Goal: Answer question/provide support: Share knowledge or assist other users

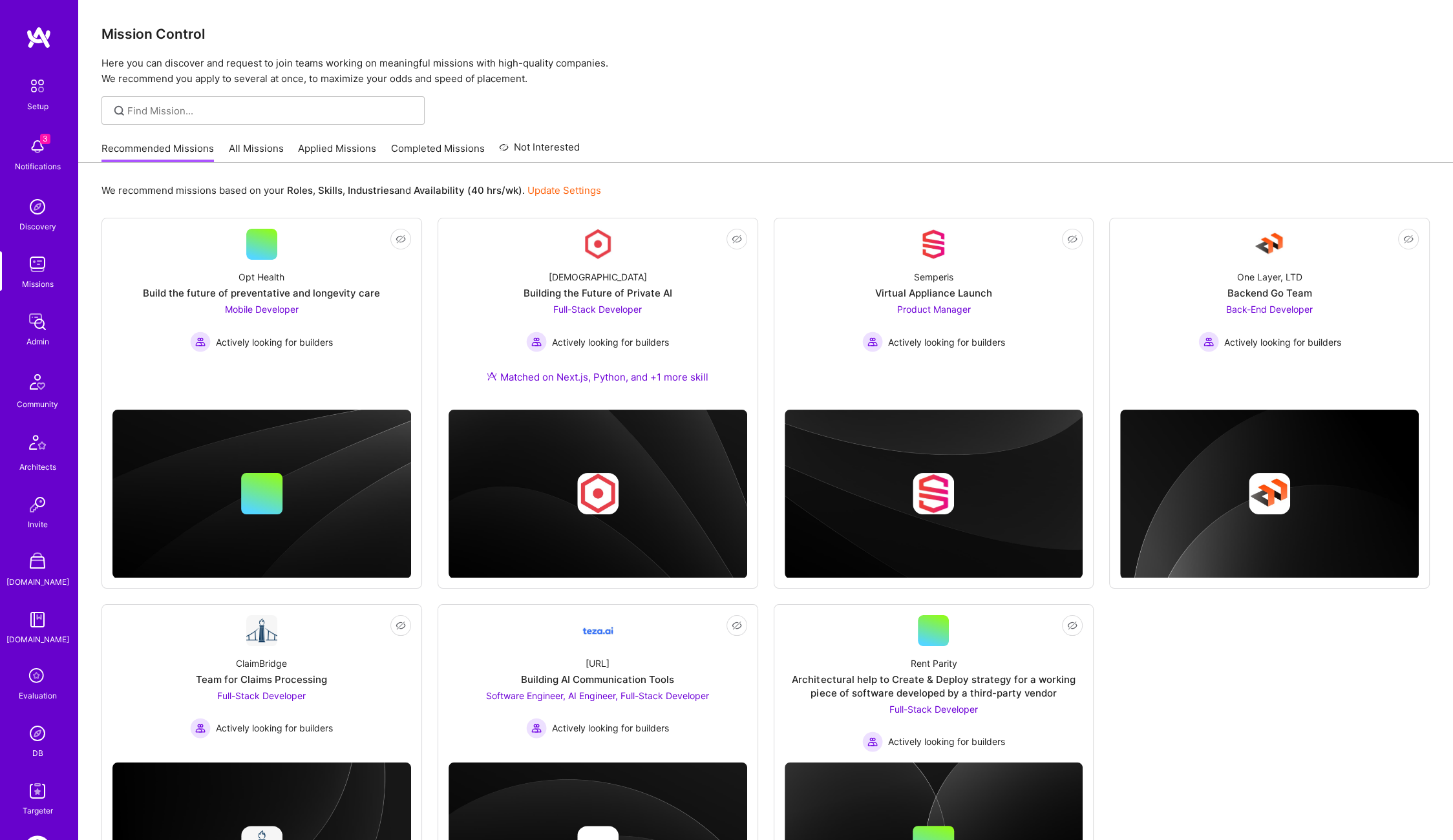
scroll to position [90, 0]
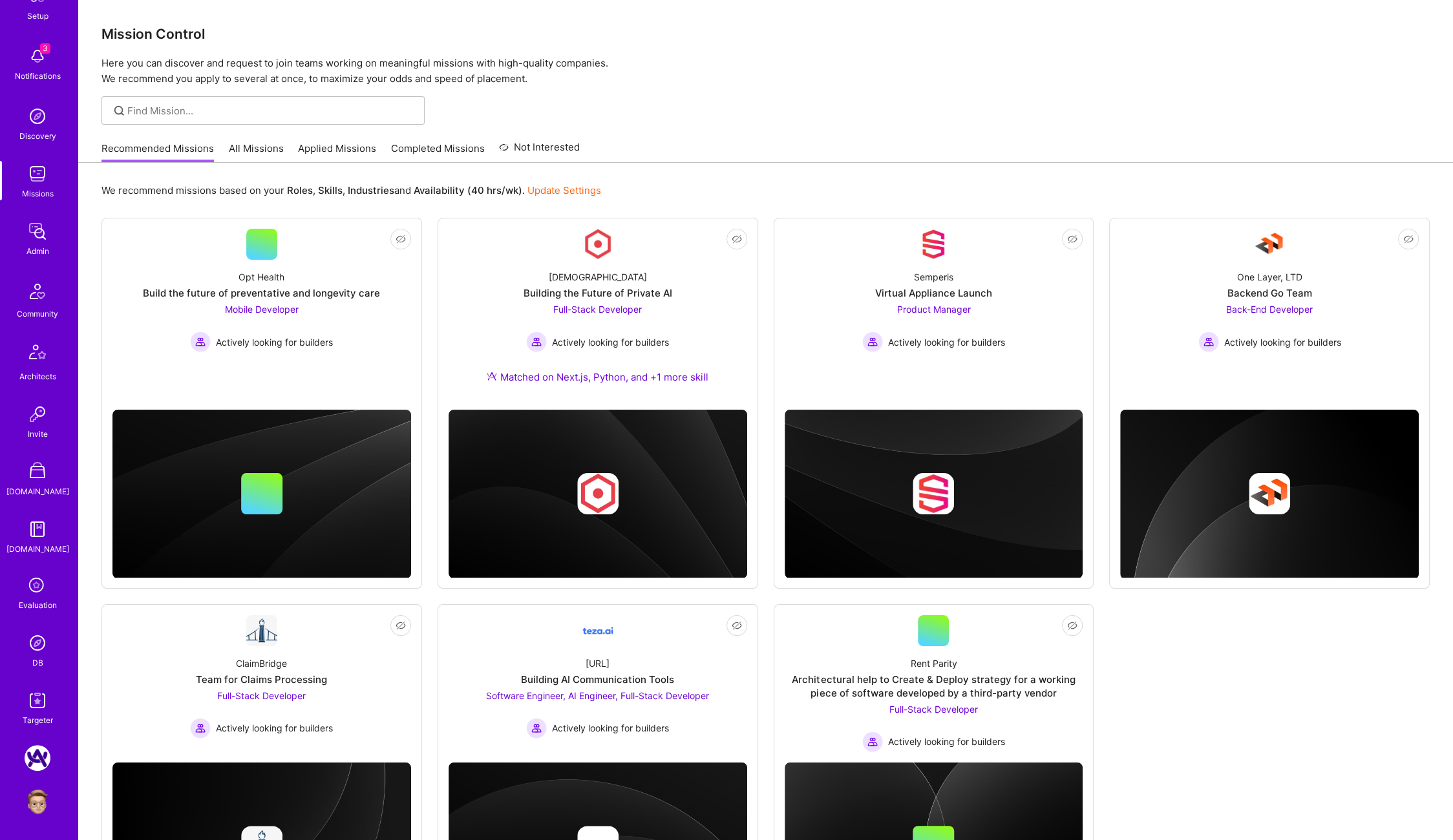
click at [45, 794] on img at bounding box center [37, 802] width 26 height 26
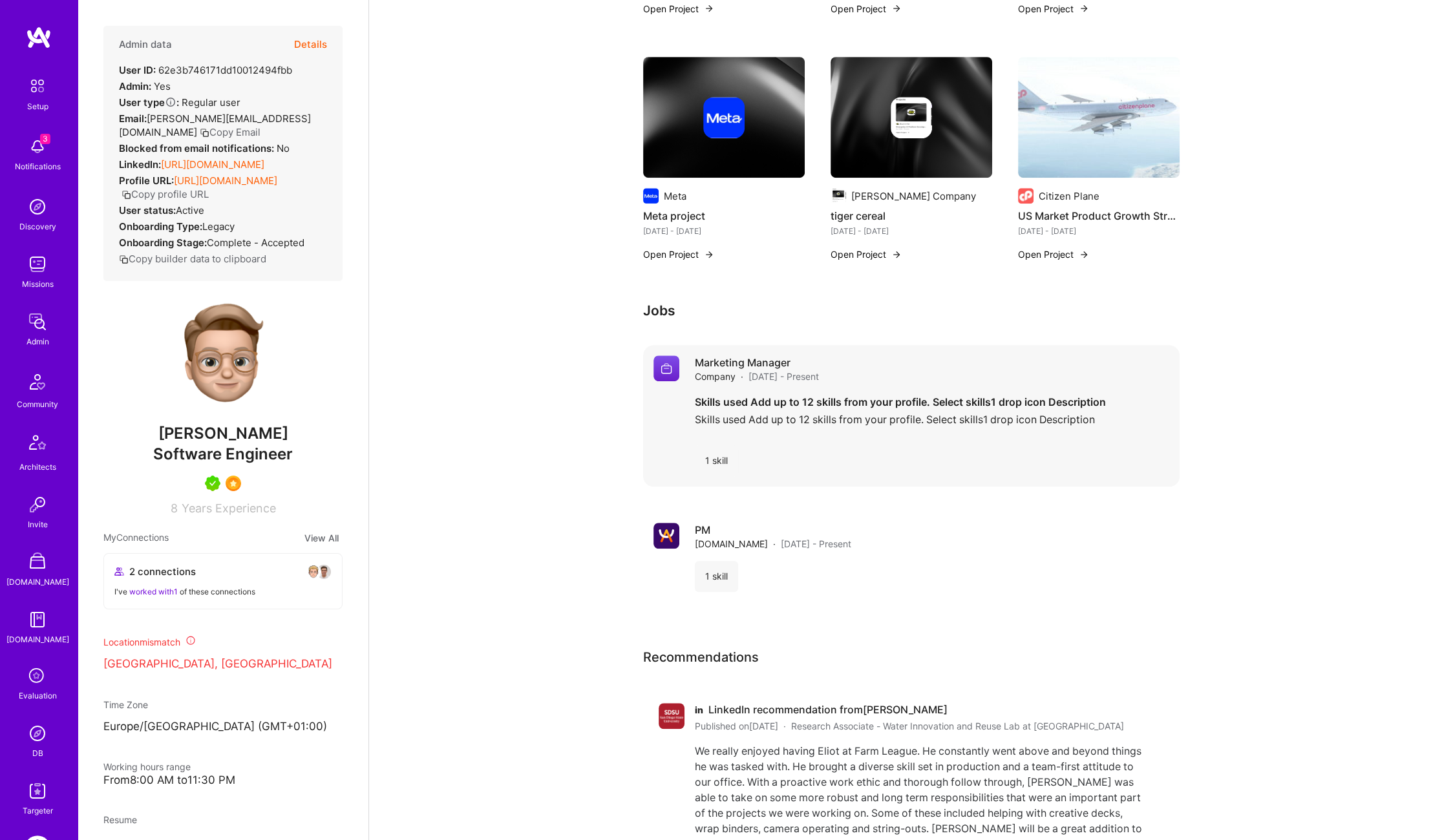
scroll to position [1006, 0]
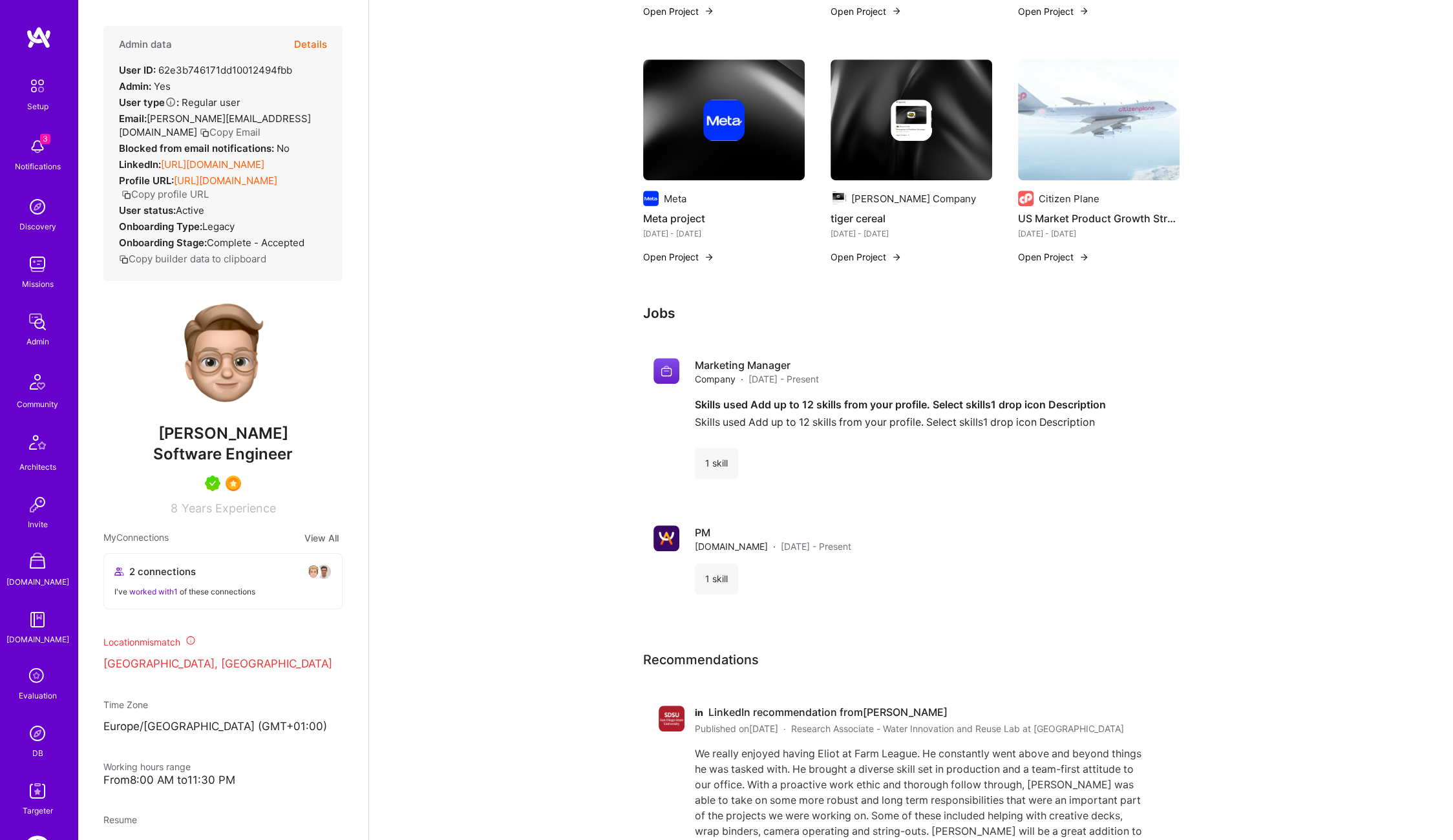
click at [39, 739] on img at bounding box center [37, 733] width 26 height 26
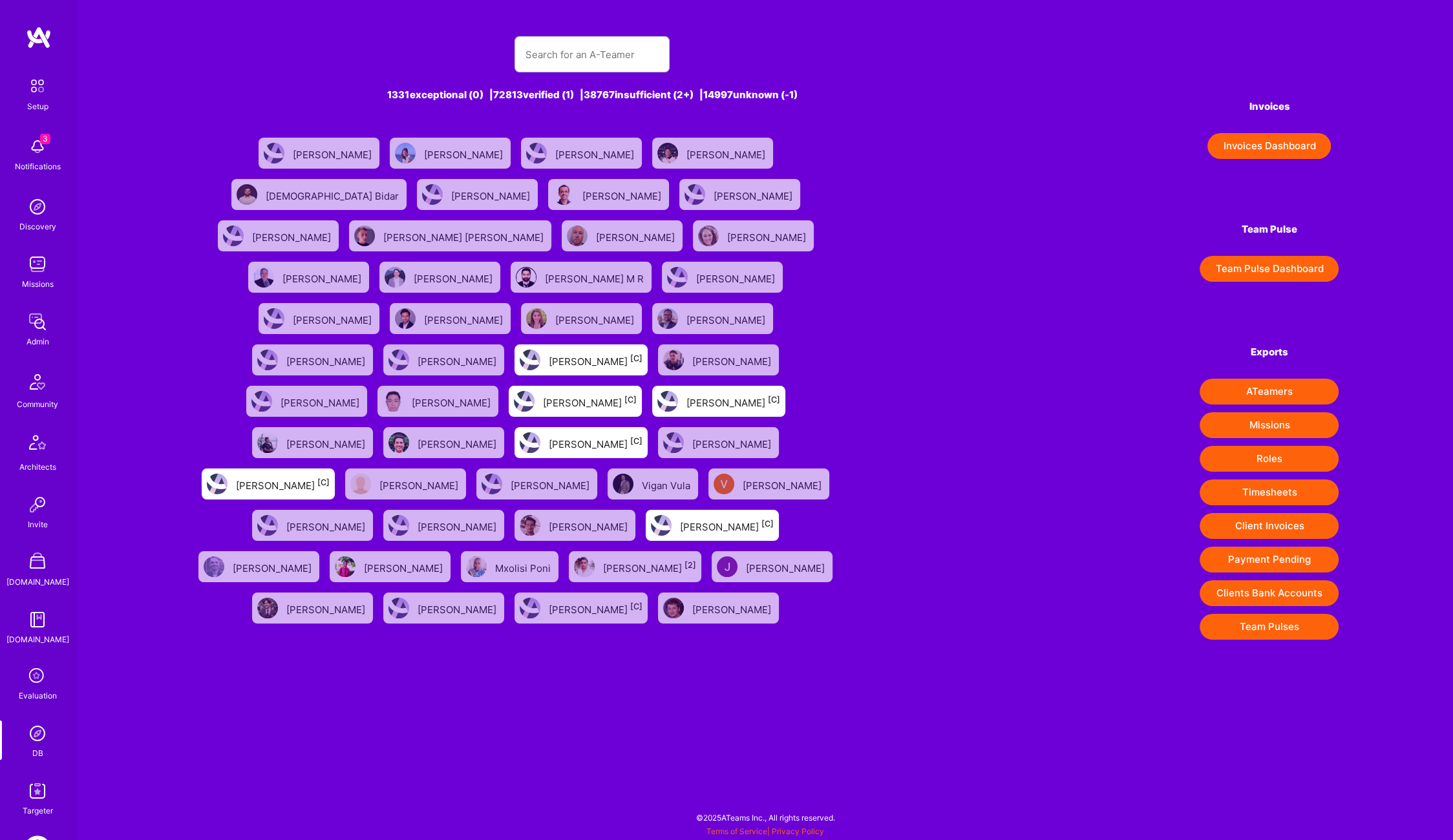
click at [693, 352] on div "[PERSON_NAME]" at bounding box center [733, 359] width 82 height 17
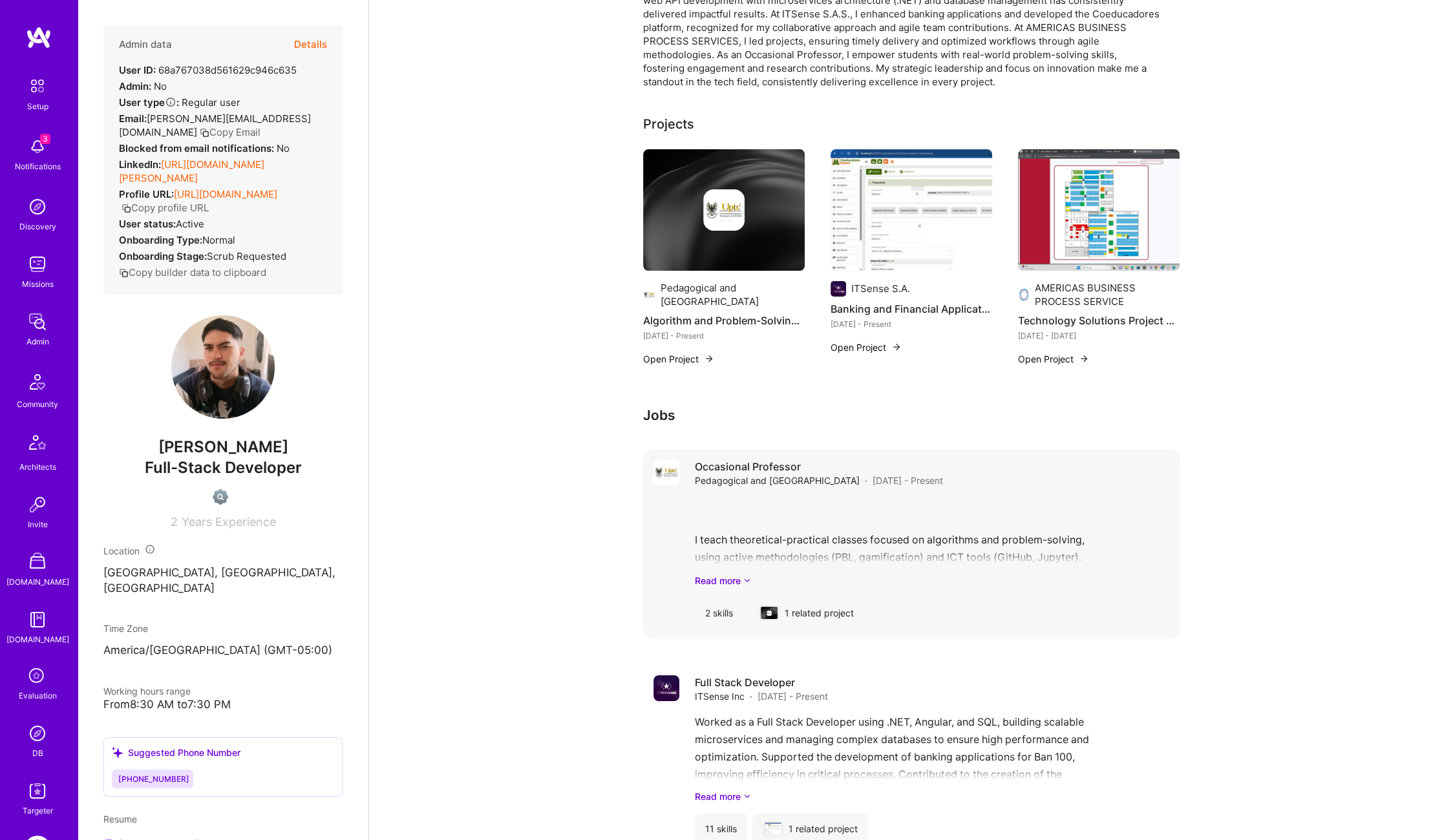
scroll to position [378, 0]
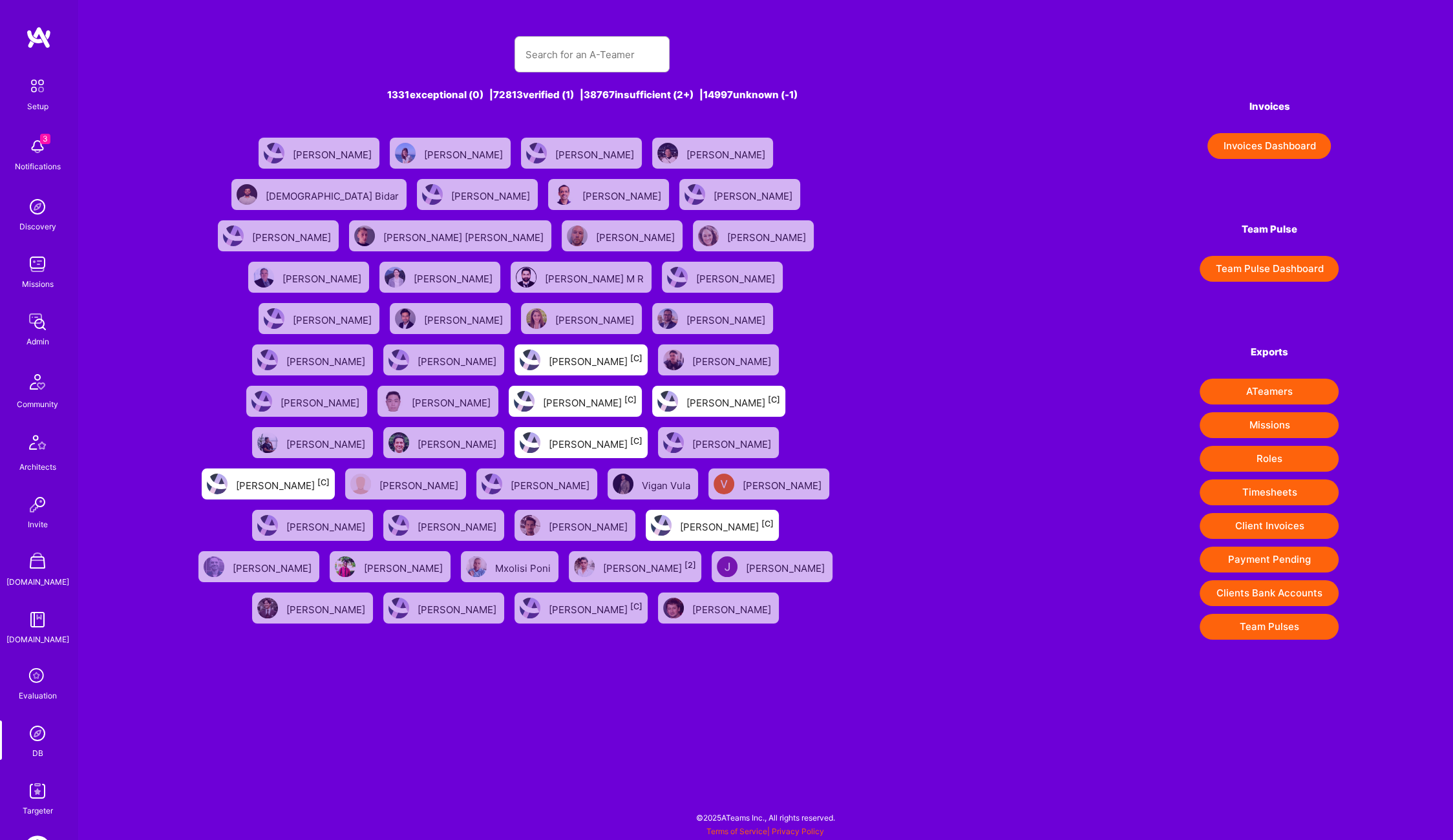
click at [596, 239] on div "[PERSON_NAME]" at bounding box center [637, 235] width 82 height 17
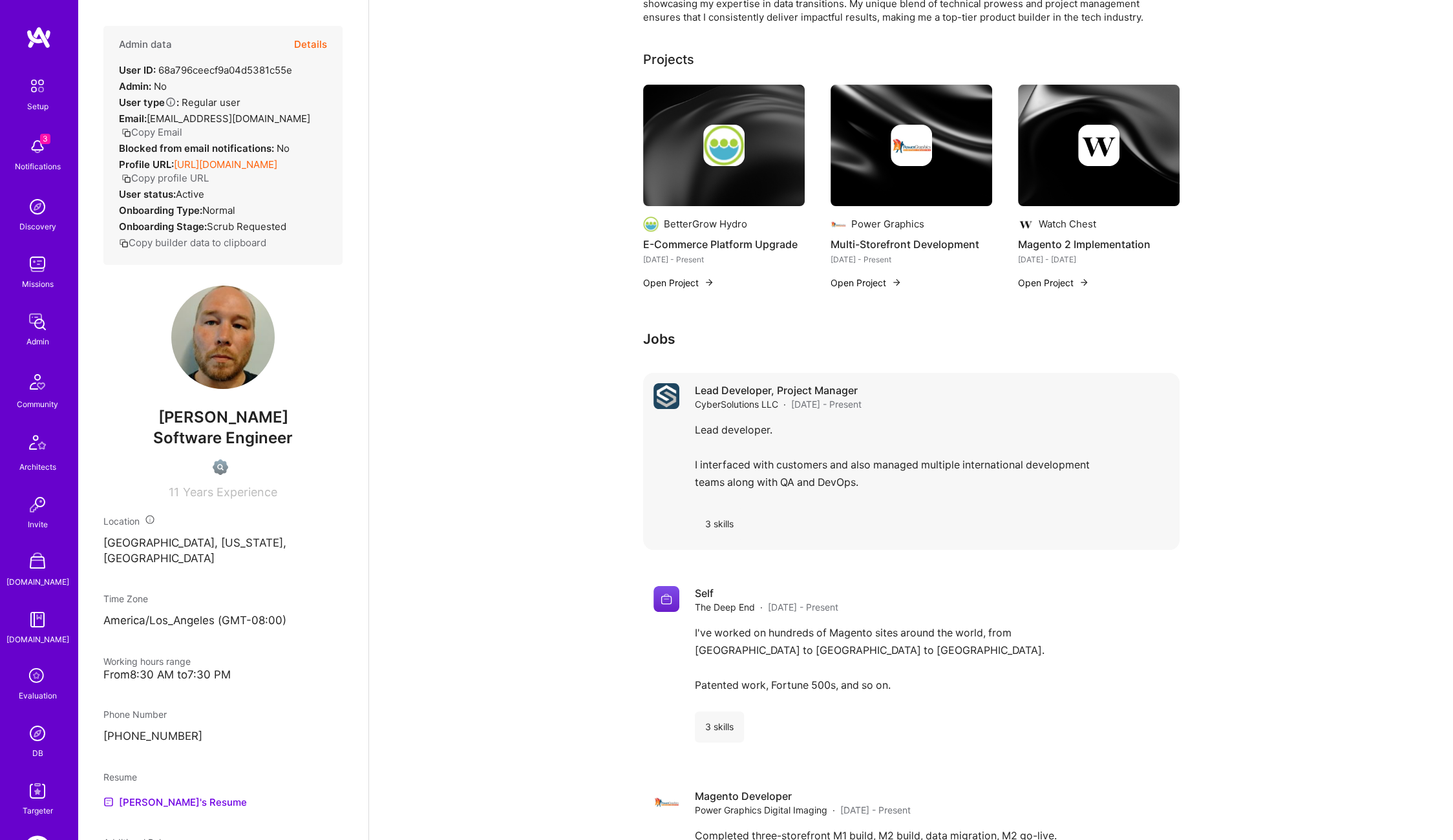
scroll to position [310, 0]
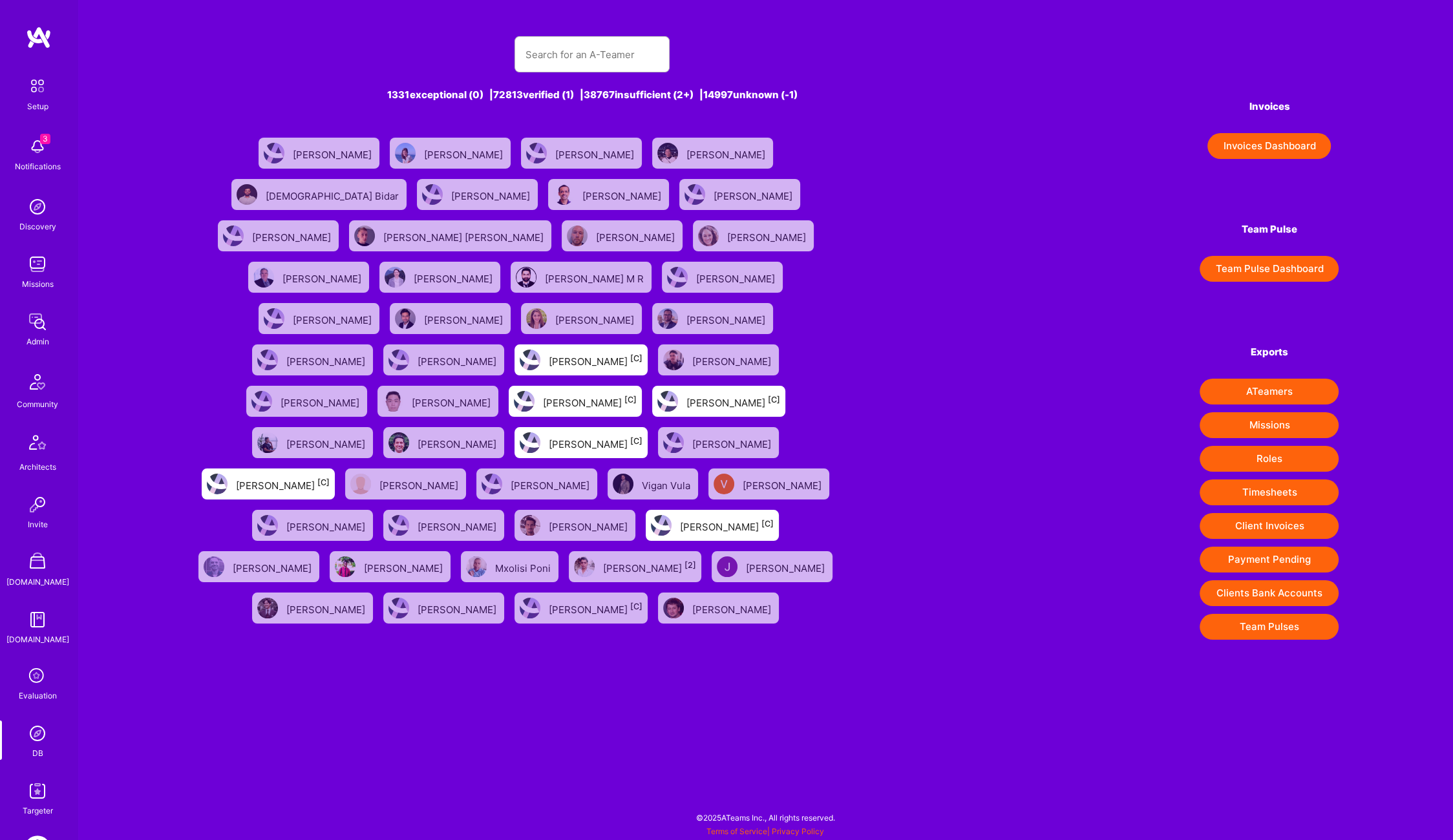
click at [495, 269] on div "[PERSON_NAME]" at bounding box center [455, 277] width 82 height 17
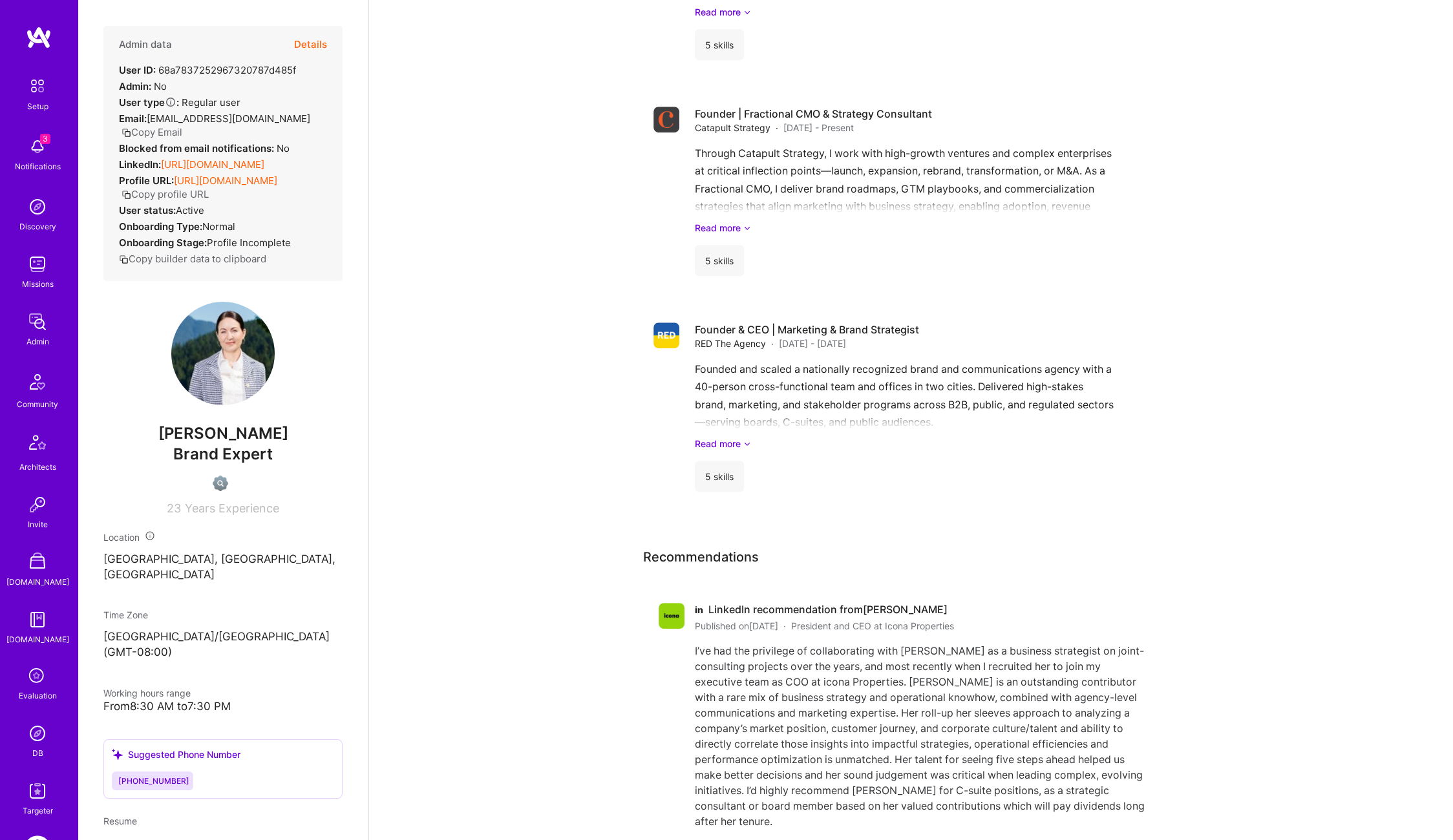
scroll to position [1077, 0]
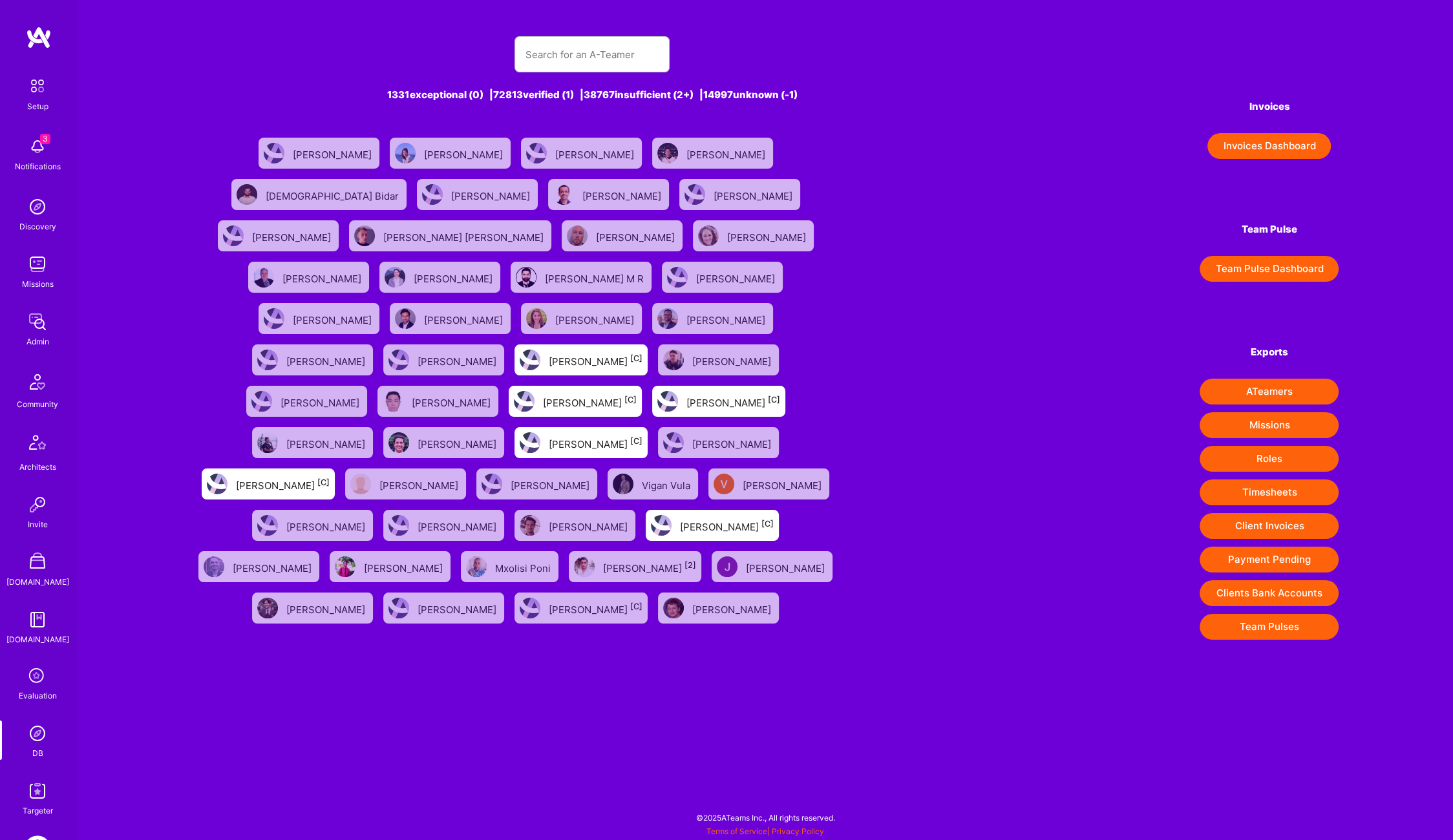
click at [333, 227] on div "[PERSON_NAME]" at bounding box center [293, 235] width 82 height 17
click at [583, 188] on div "[PERSON_NAME]" at bounding box center [624, 194] width 82 height 17
click at [433, 166] on div "[PERSON_NAME]" at bounding box center [450, 153] width 120 height 31
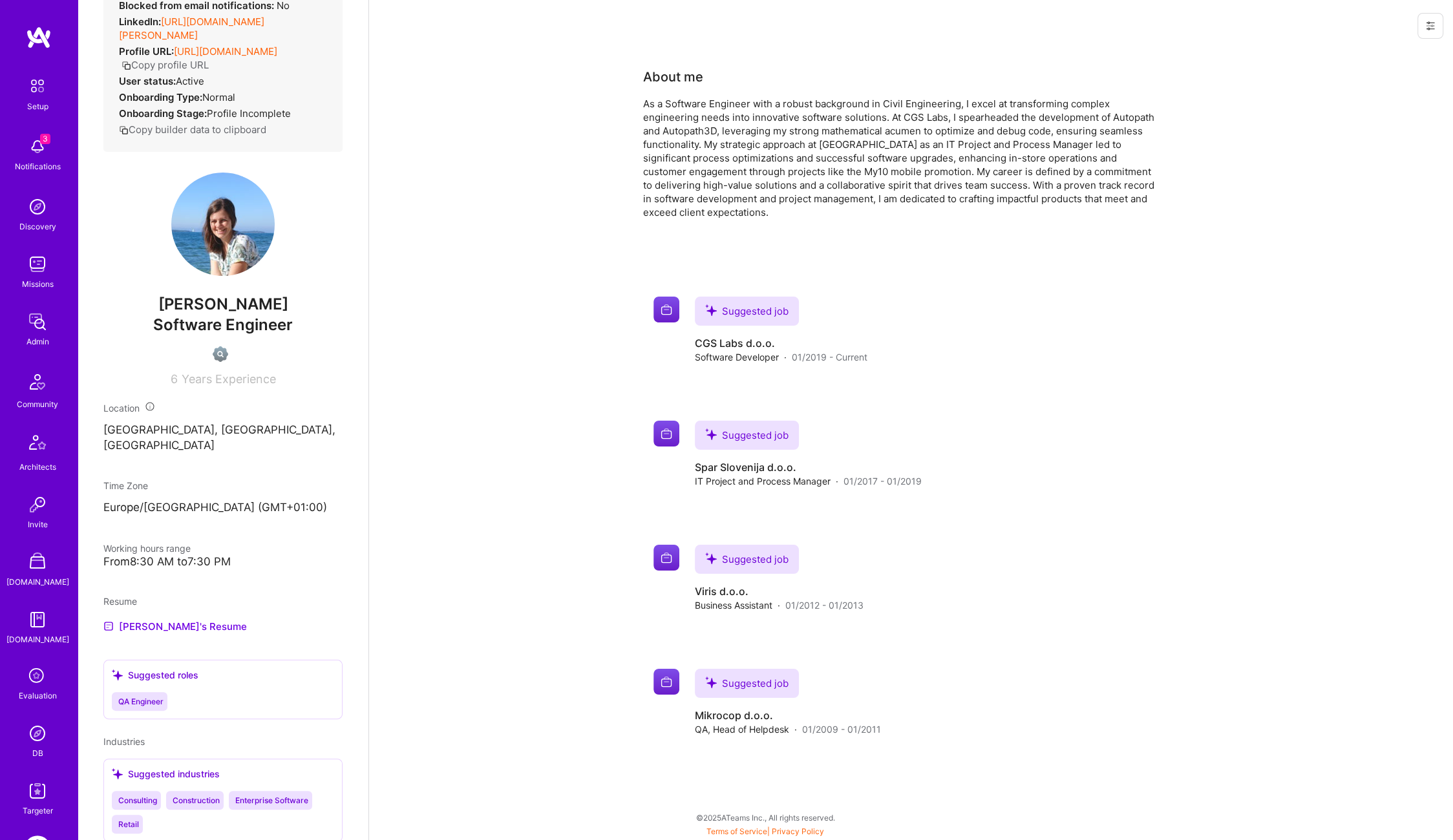
scroll to position [127, 0]
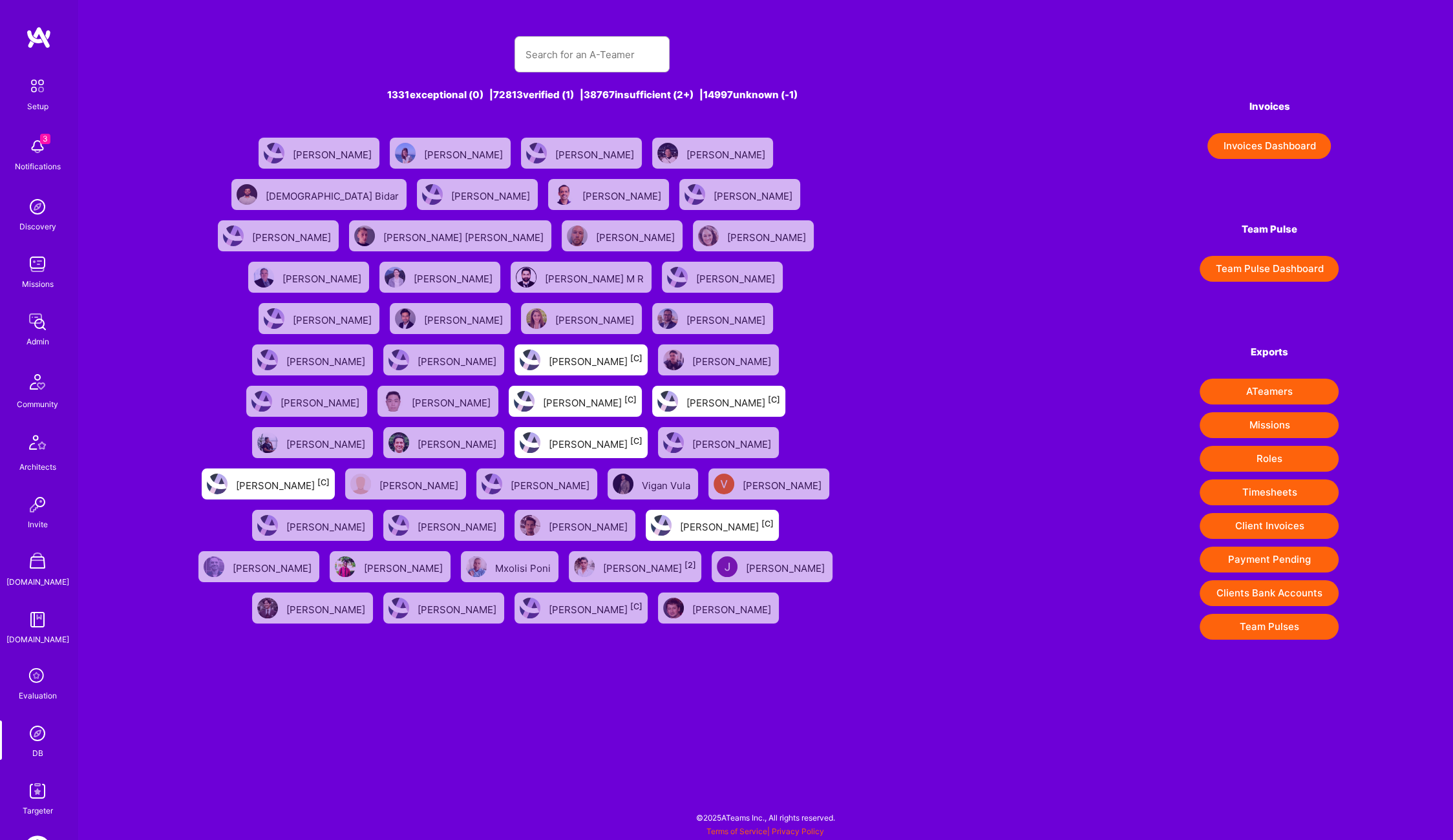
click at [687, 159] on div "[PERSON_NAME]" at bounding box center [727, 152] width 82 height 17
click at [401, 186] on div "[DEMOGRAPHIC_DATA] Bidar" at bounding box center [334, 194] width 136 height 17
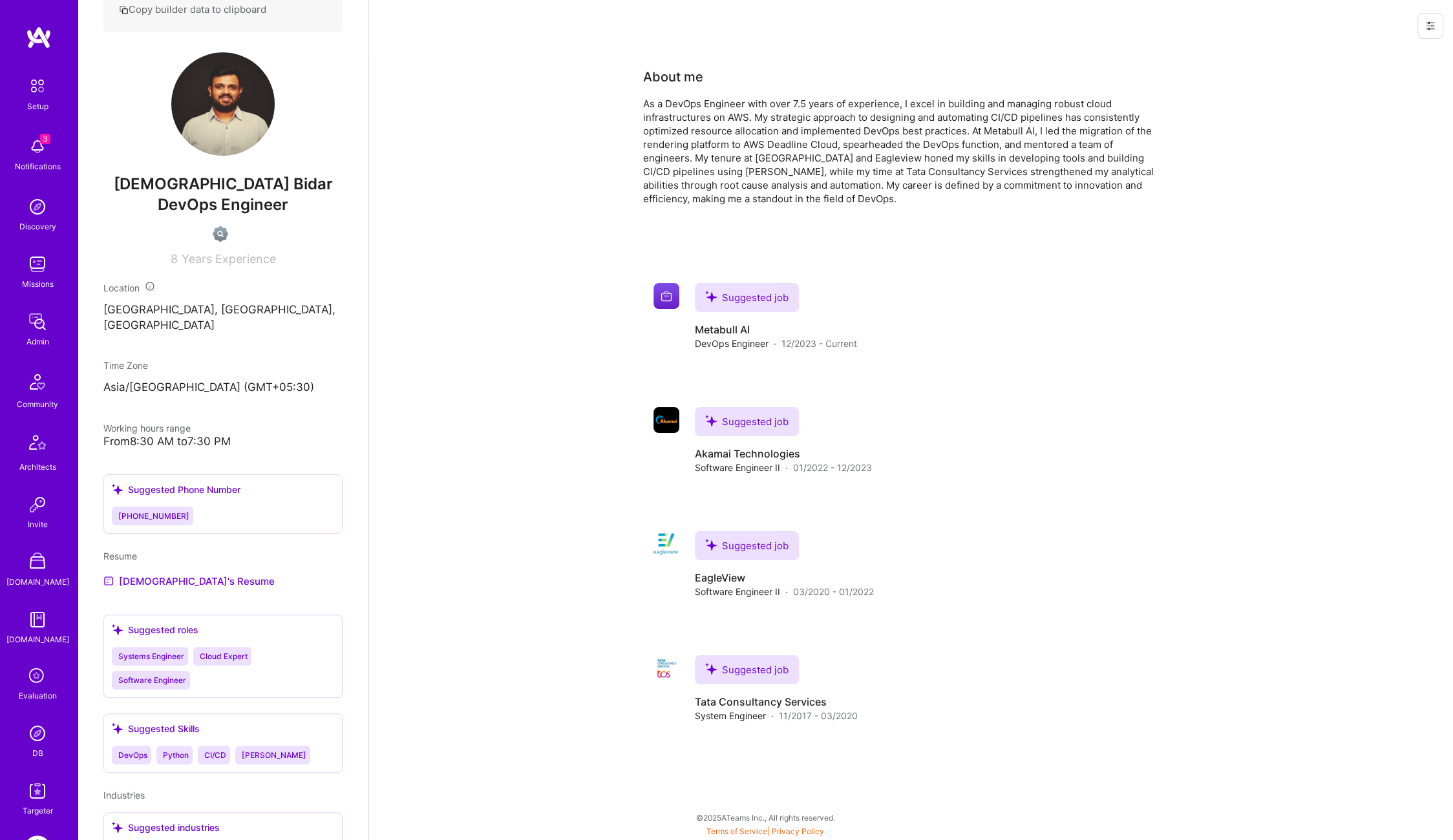
scroll to position [217, 0]
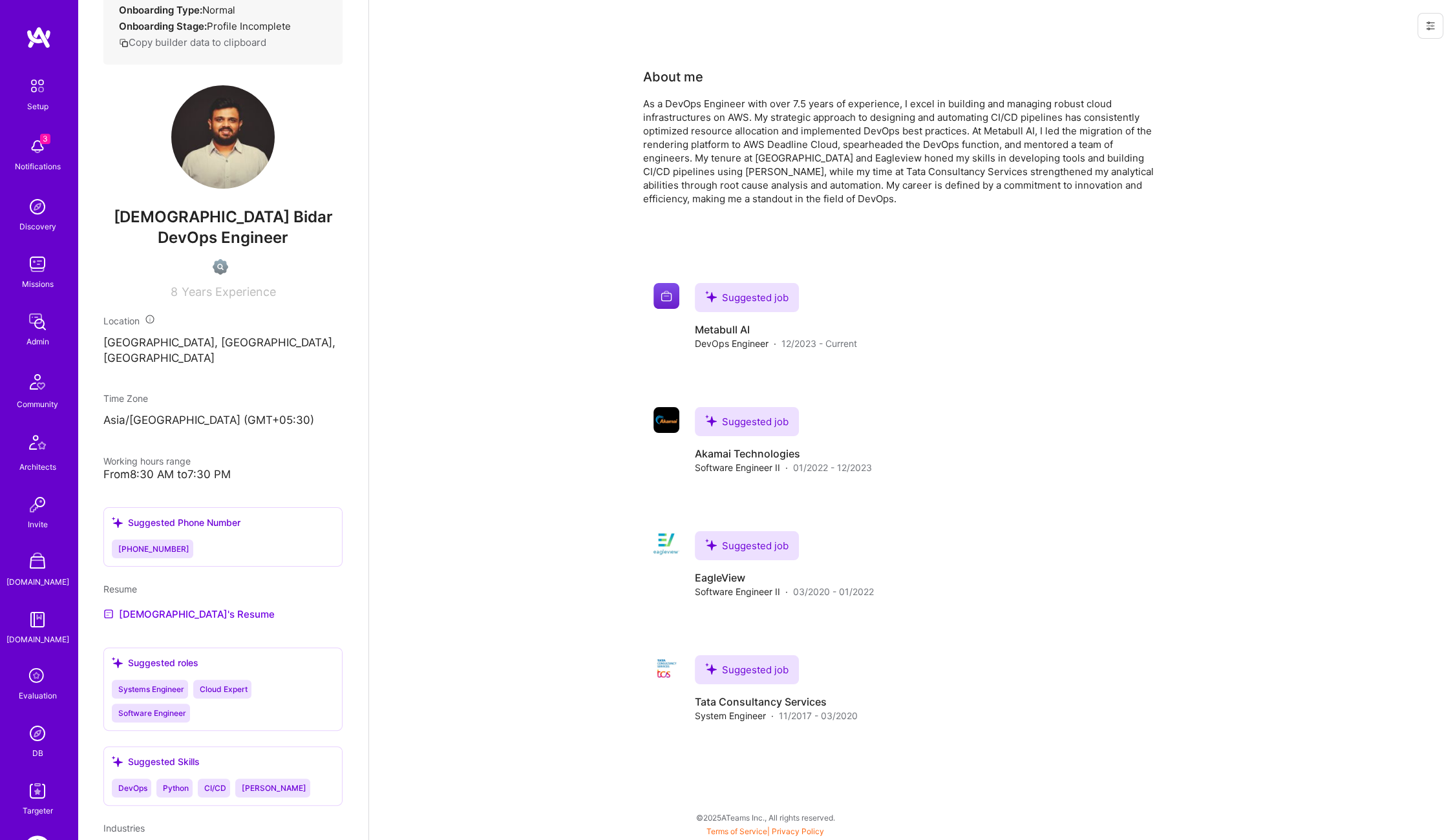
click at [1423, 25] on button at bounding box center [1430, 25] width 26 height 26
click at [1402, 49] on button "Login as [DEMOGRAPHIC_DATA]" at bounding box center [1361, 55] width 164 height 33
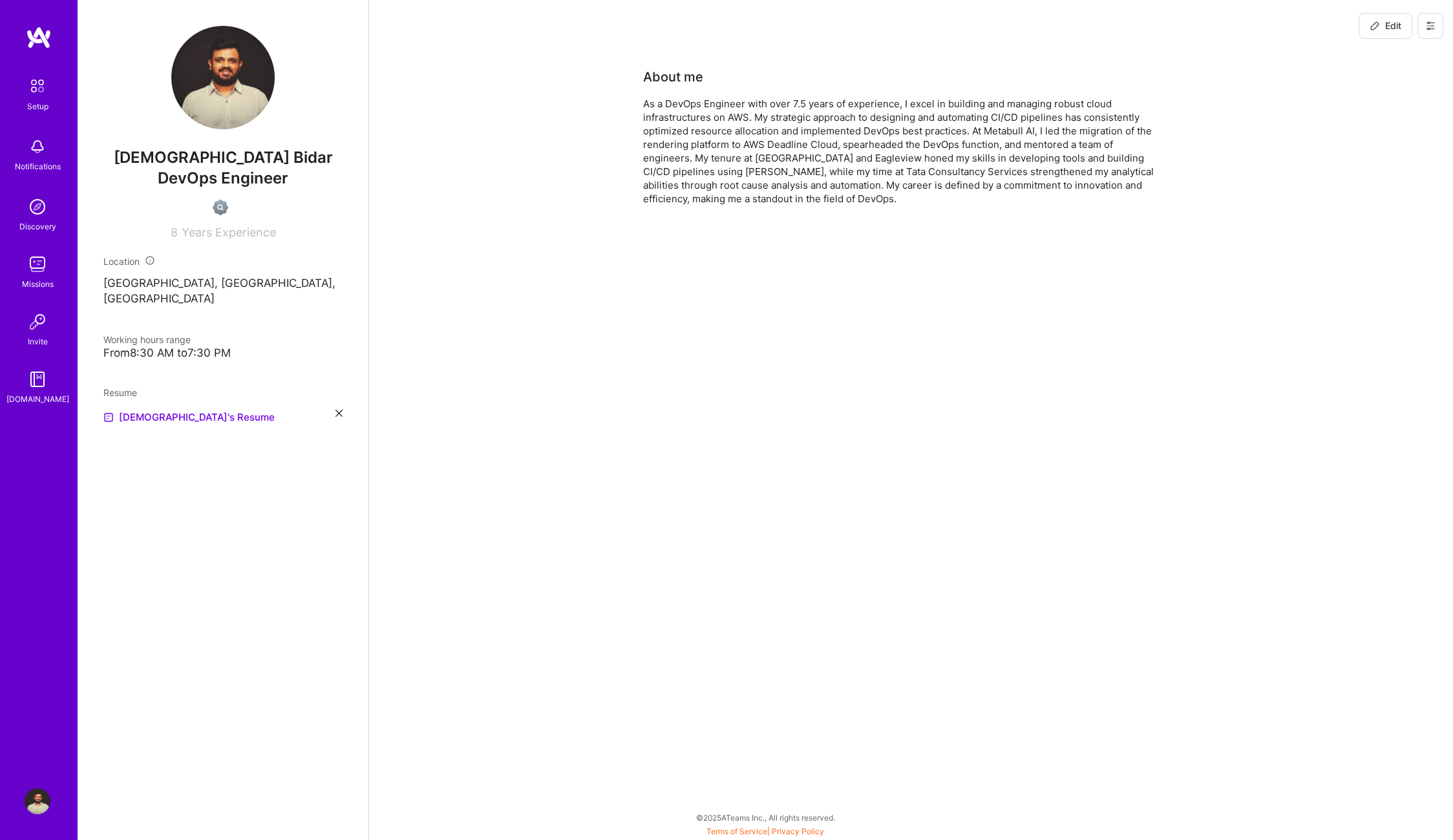
scroll to position [0, 0]
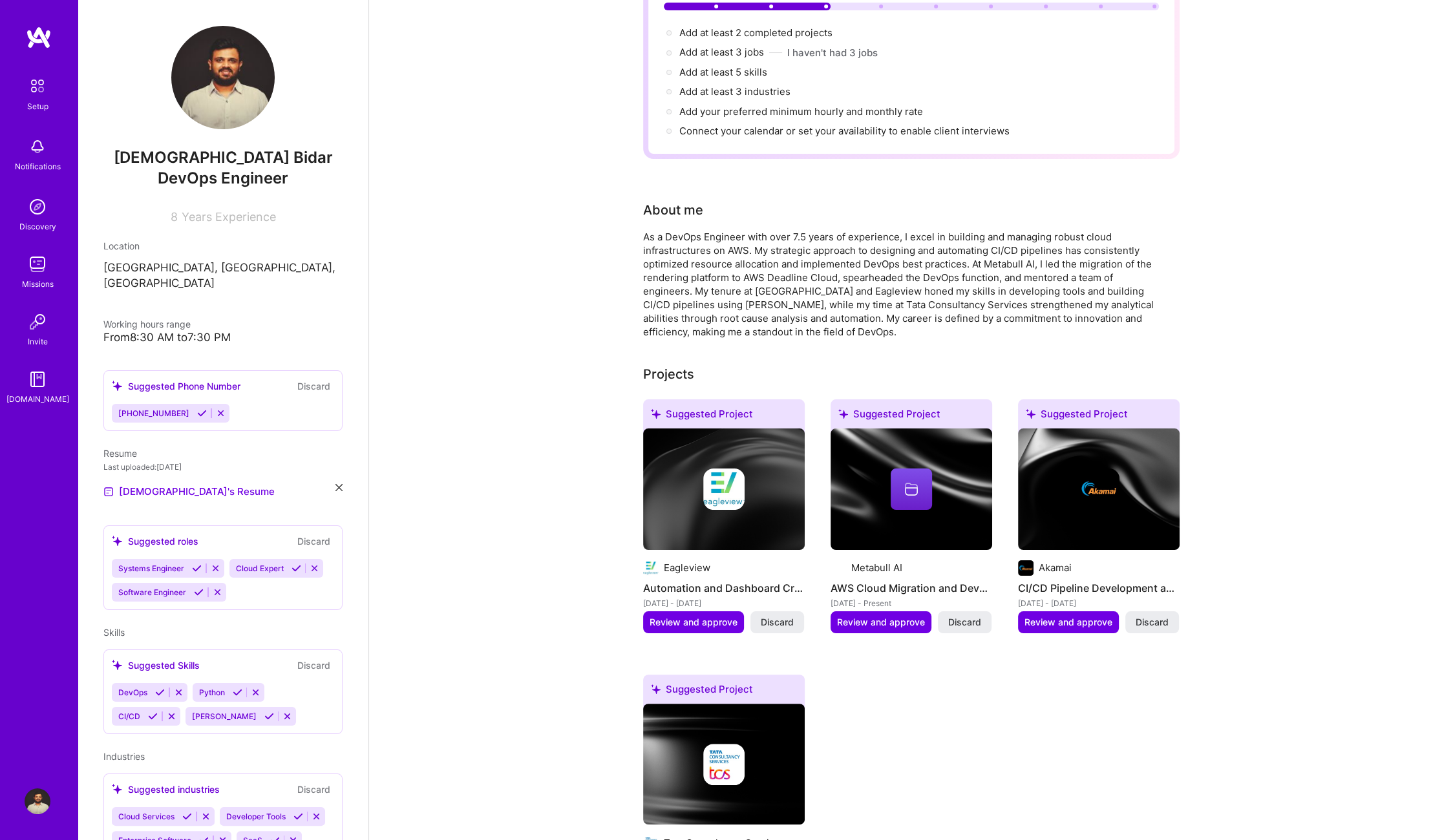
scroll to position [744, 0]
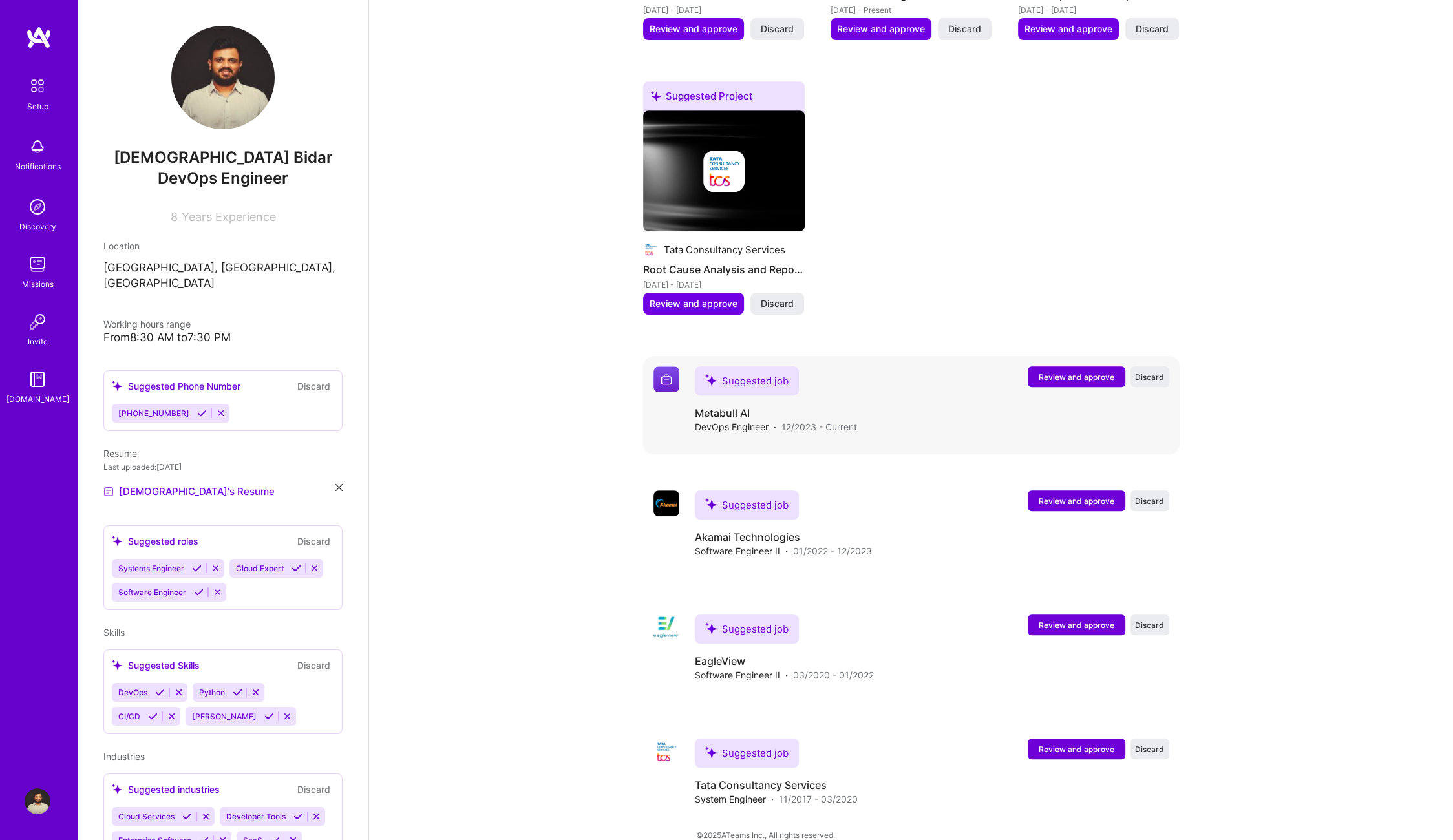
click at [1075, 372] on span "Review and approve" at bounding box center [1076, 377] width 76 height 11
